Goal: Information Seeking & Learning: Learn about a topic

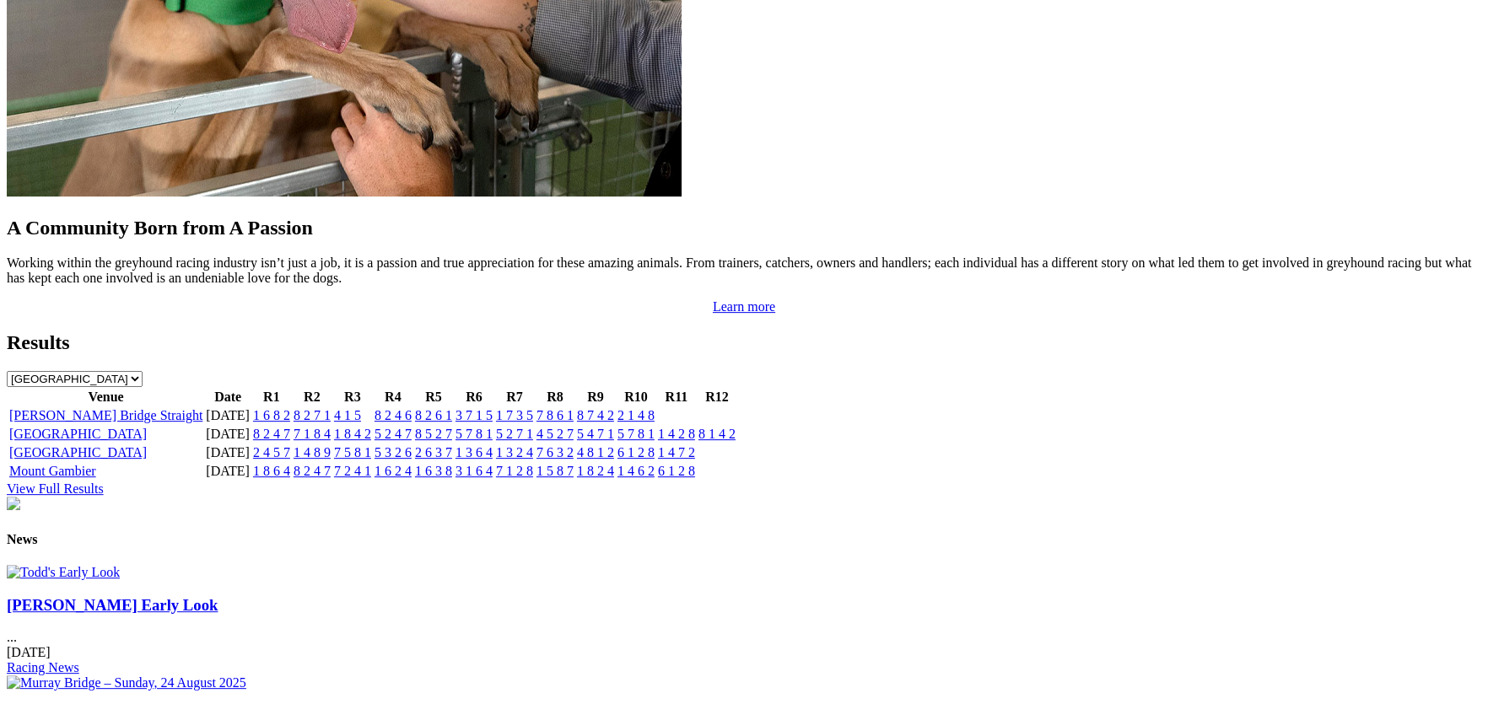
scroll to position [1545, 0]
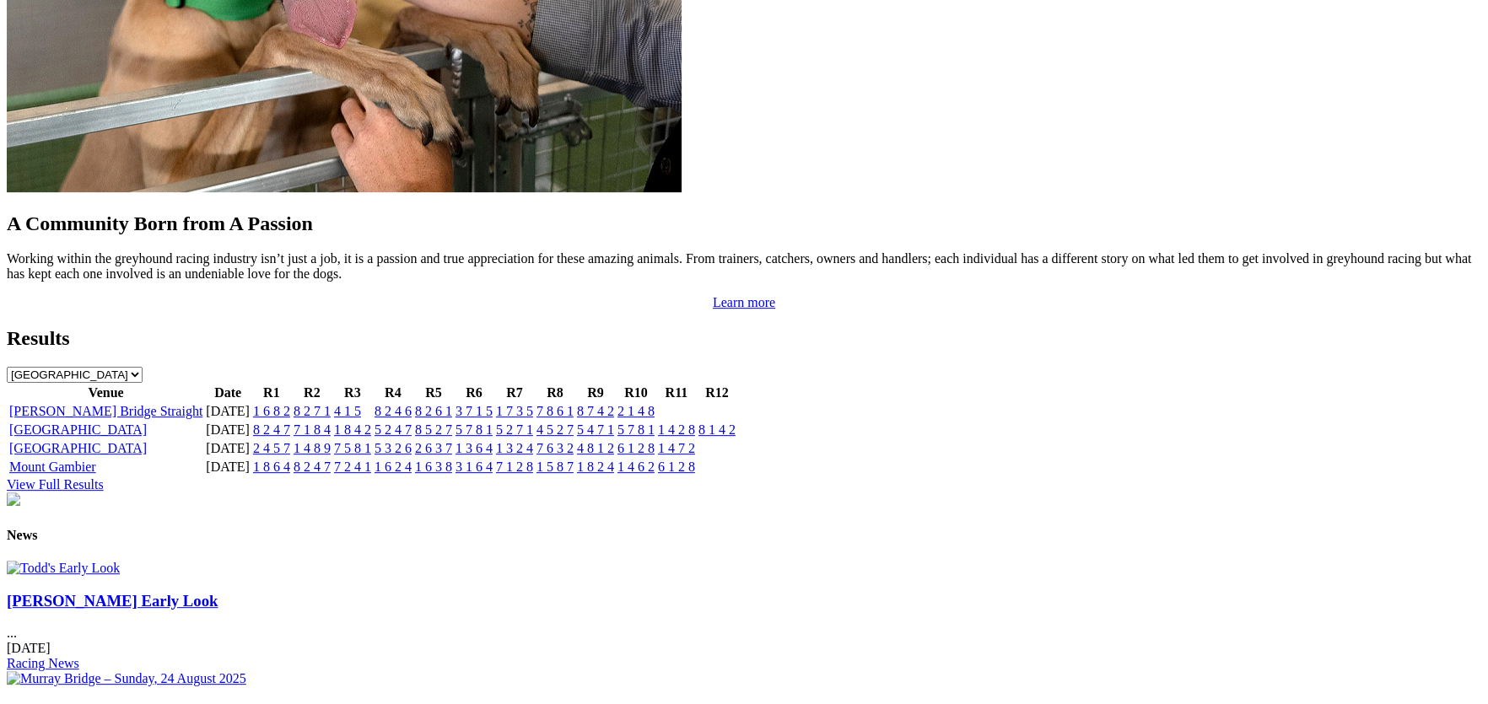
click at [202, 404] on link "[PERSON_NAME] Bridge Straight" at bounding box center [105, 411] width 193 height 14
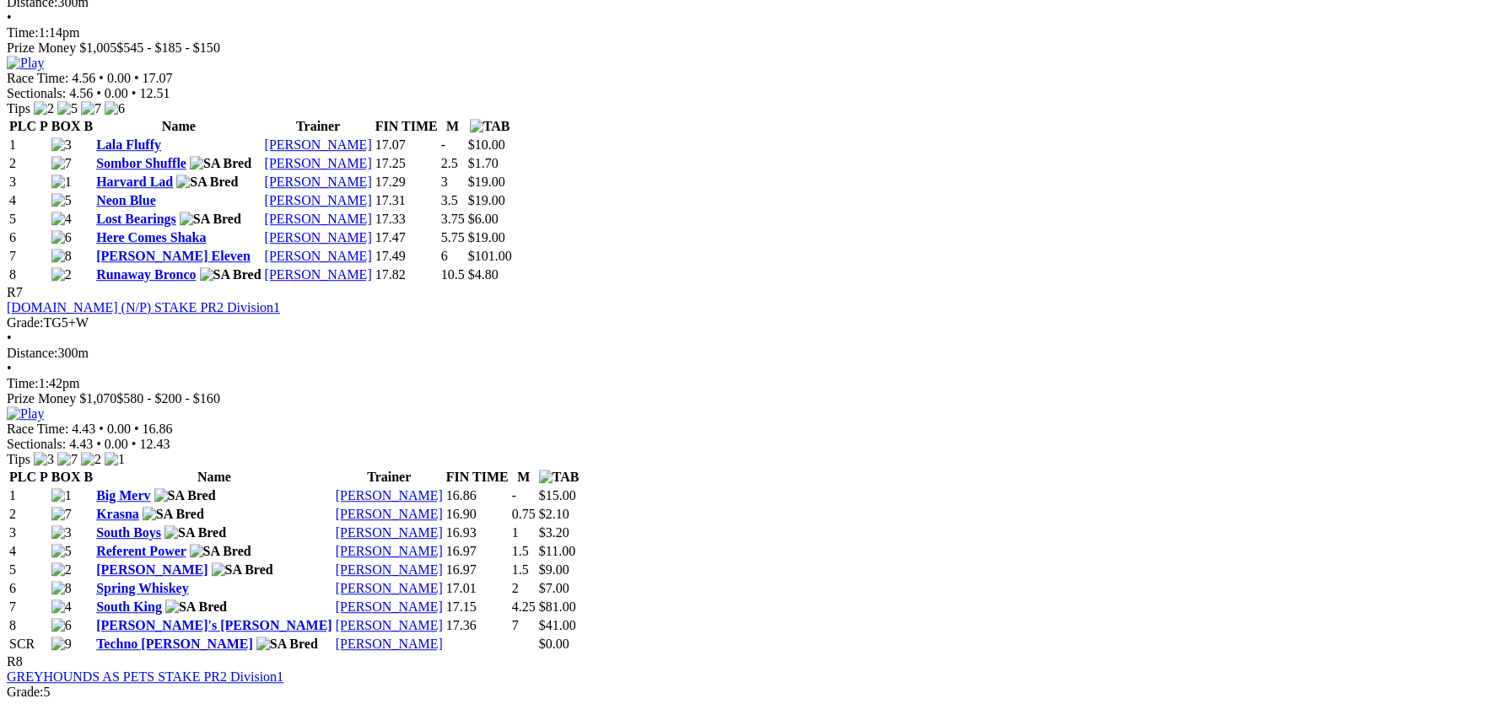
scroll to position [2748, 0]
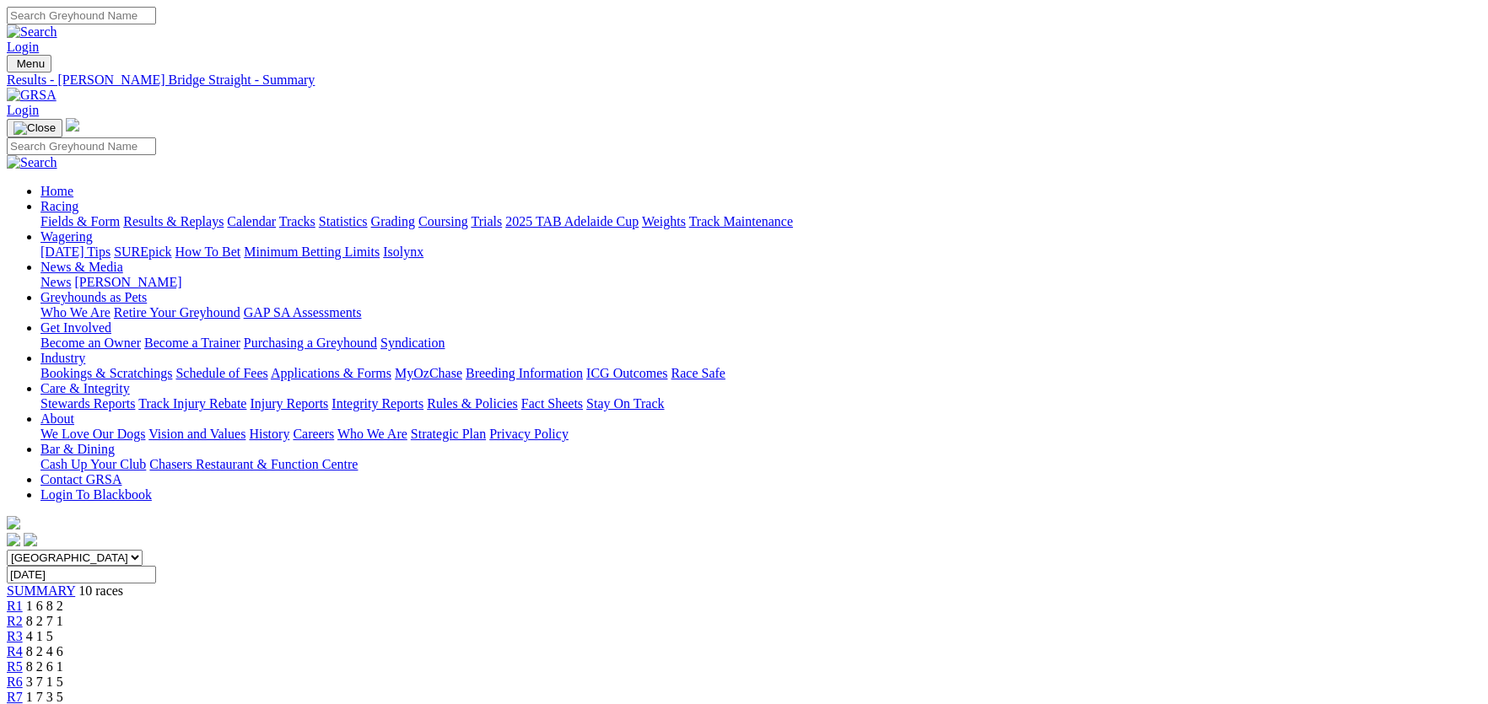
click at [424, 397] on link "Integrity Reports" at bounding box center [378, 404] width 92 height 14
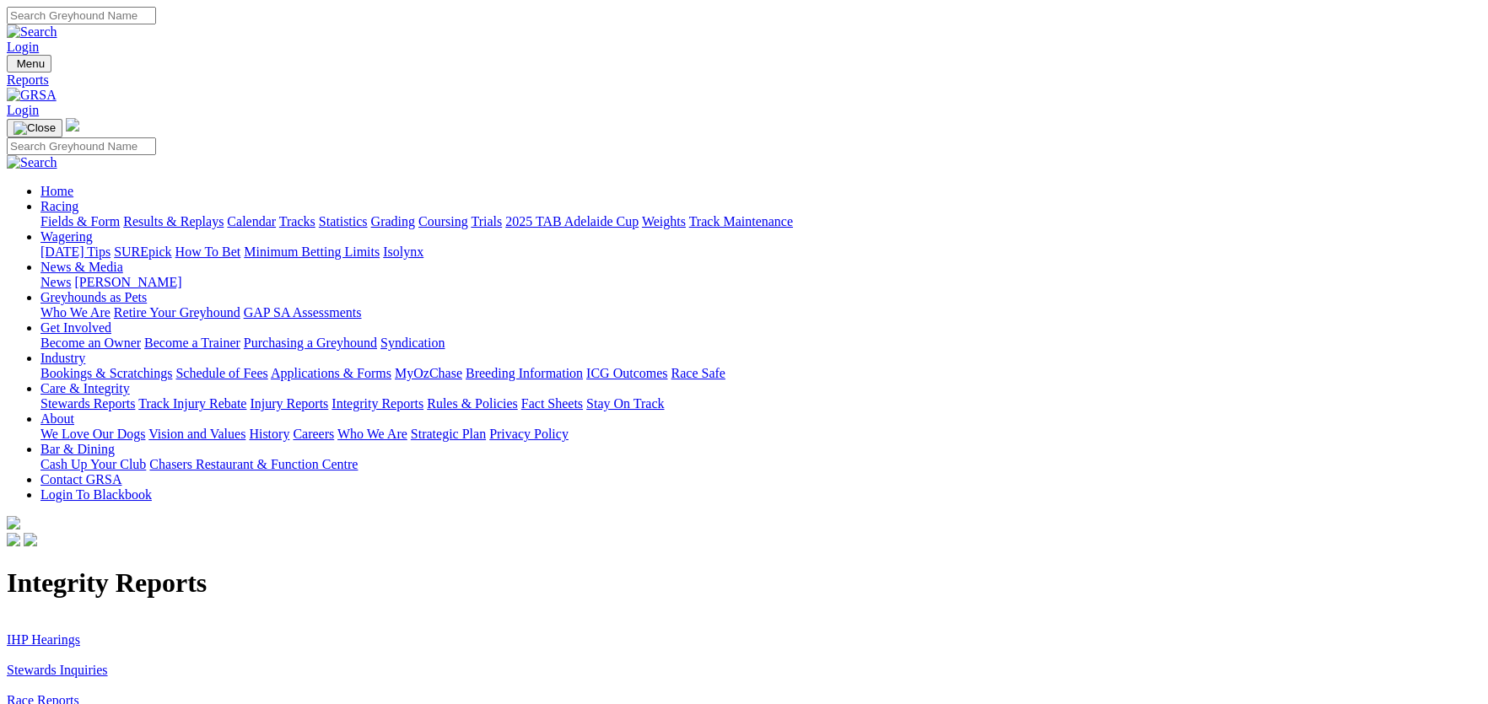
click at [80, 633] on link "IHP Hearings" at bounding box center [43, 640] width 73 height 14
click at [108, 663] on link "Stewards Inquiries" at bounding box center [57, 670] width 101 height 14
